Goal: Find specific page/section: Find specific page/section

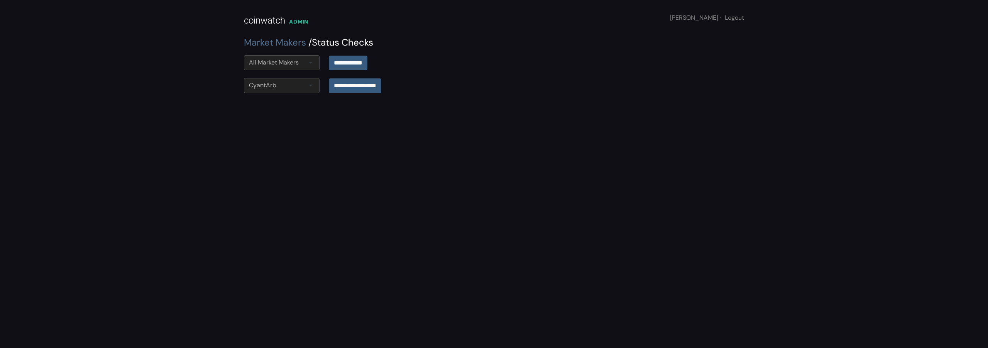
click at [284, 65] on div "All Market Makers" at bounding box center [274, 62] width 50 height 9
